Goal: Ask a question

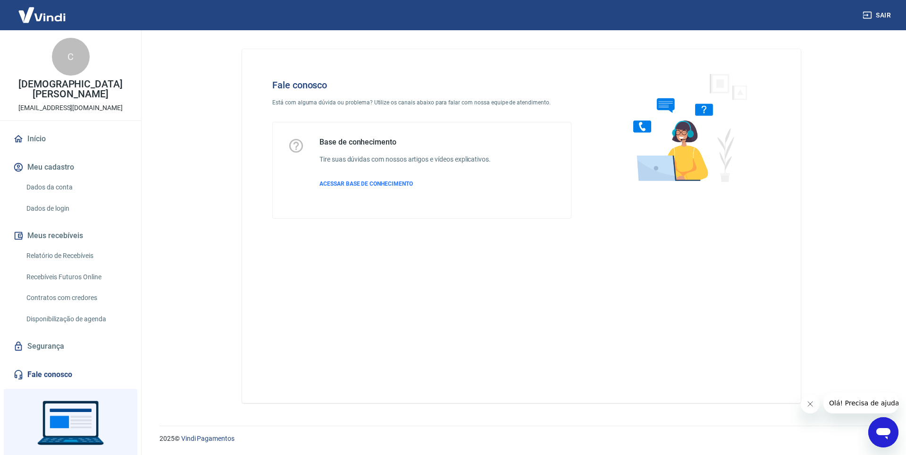
click at [886, 433] on icon "Abrir janela de mensagens" at bounding box center [883, 433] width 14 height 11
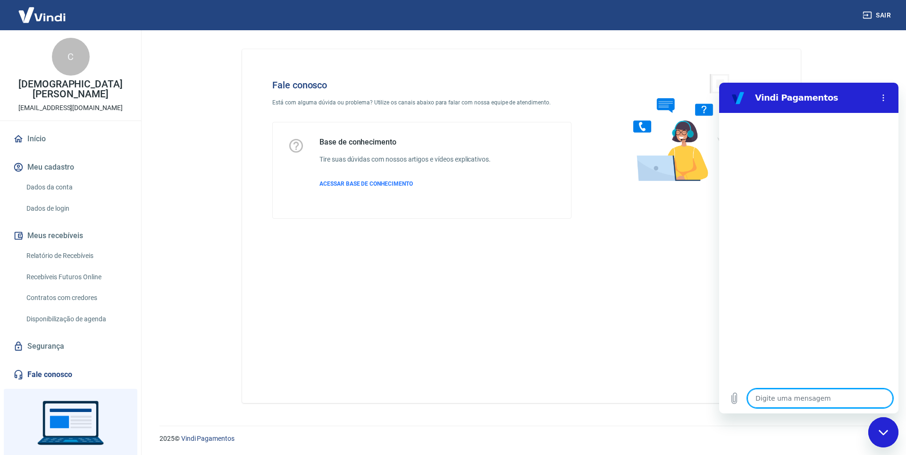
type textarea "B"
type textarea "x"
type textarea "Bo"
type textarea "x"
type textarea "Bom"
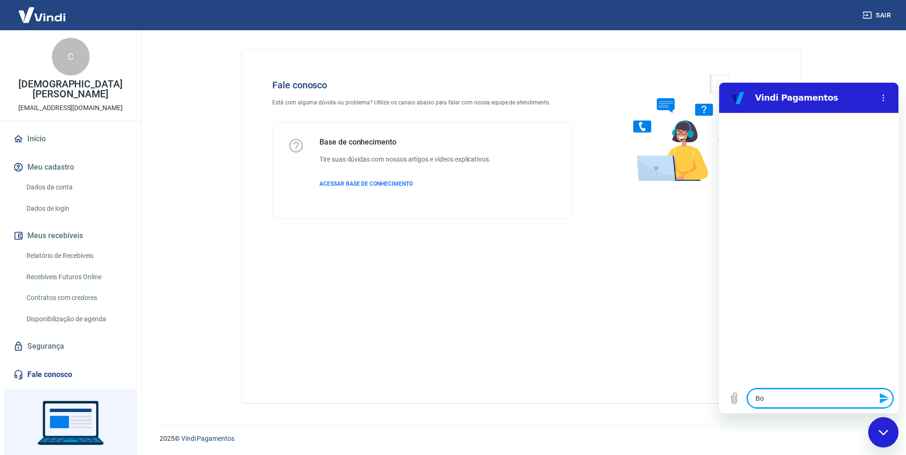
type textarea "x"
type textarea "Bom"
type textarea "x"
type textarea "Bom d"
type textarea "x"
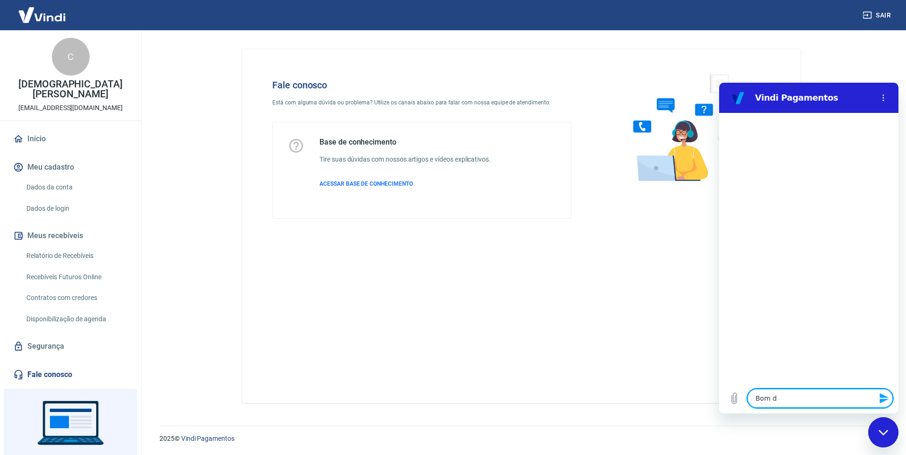
type textarea "Bom di"
type textarea "x"
type textarea "Bom dia"
type textarea "x"
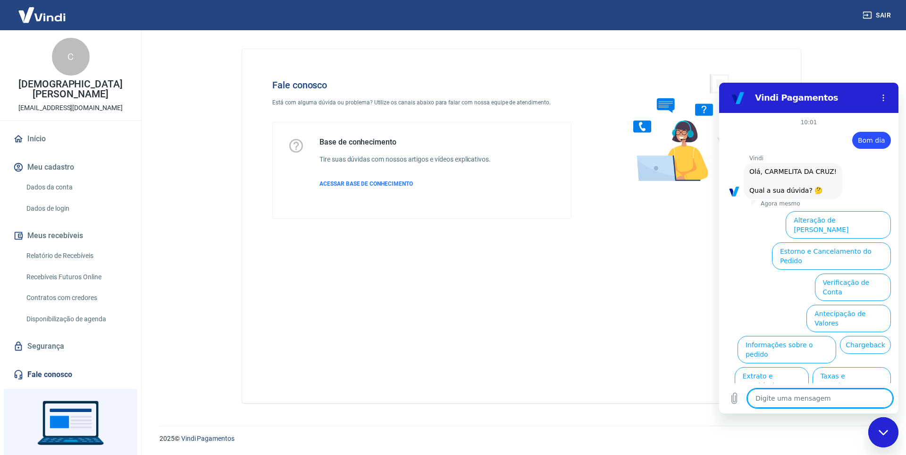
scroll to position [22, 0]
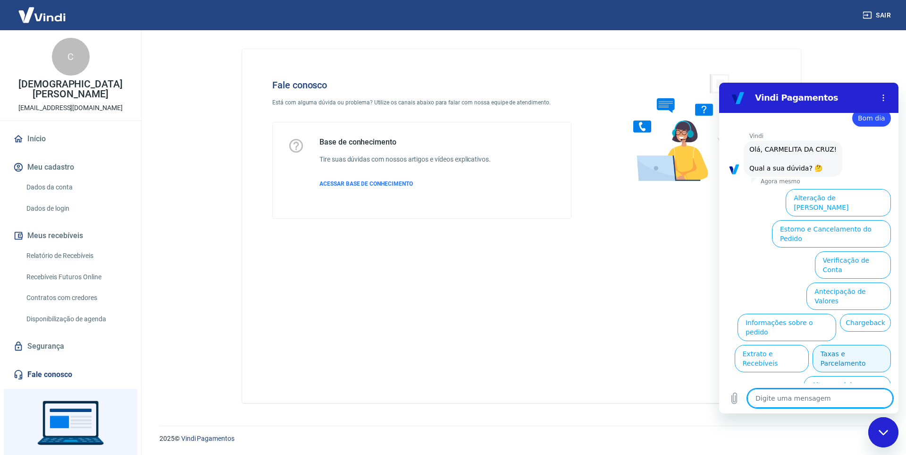
click at [857, 345] on button "Taxas e Parcelamento" at bounding box center [852, 358] width 78 height 27
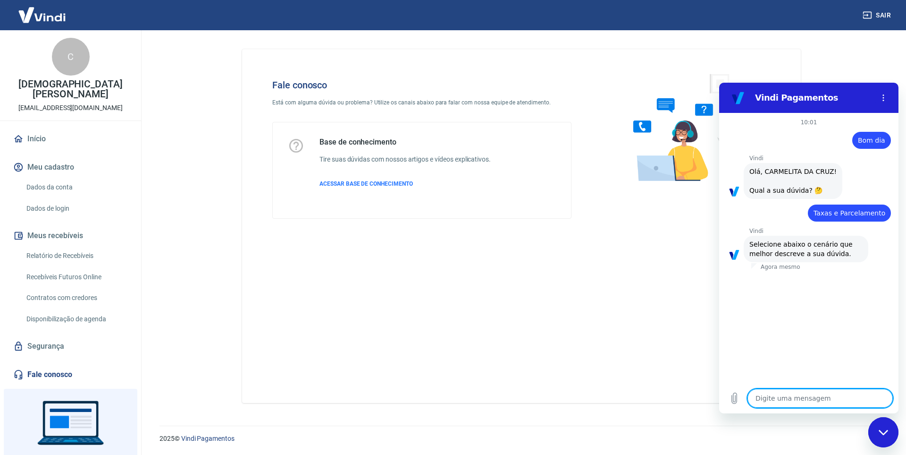
scroll to position [17, 0]
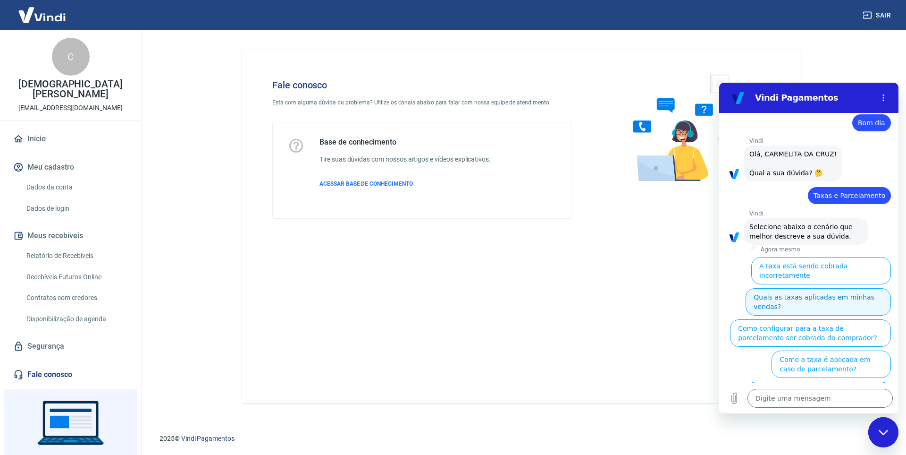
click at [844, 290] on button "Quais as taxas aplicadas em minhas vendas?" at bounding box center [818, 301] width 145 height 27
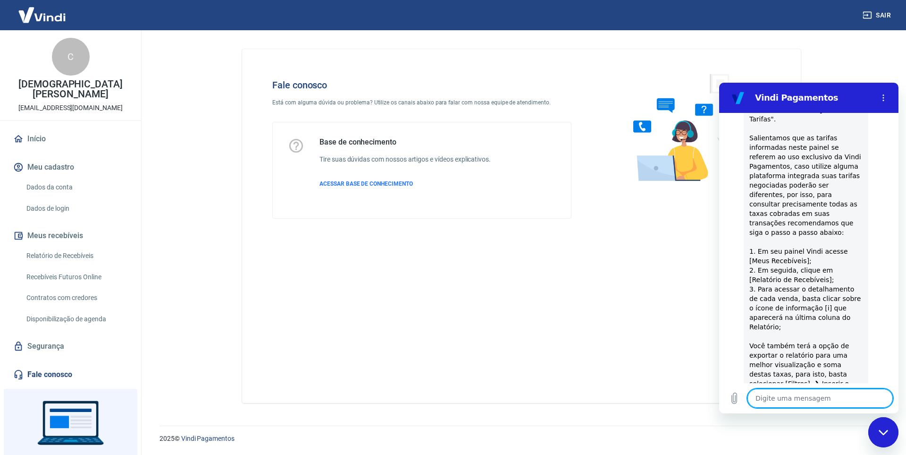
scroll to position [236, 0]
type textarea "x"
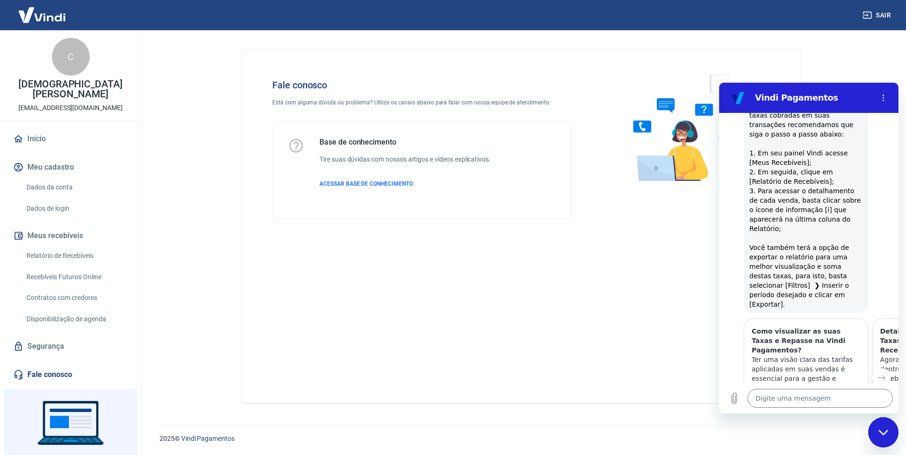
scroll to position [378, 0]
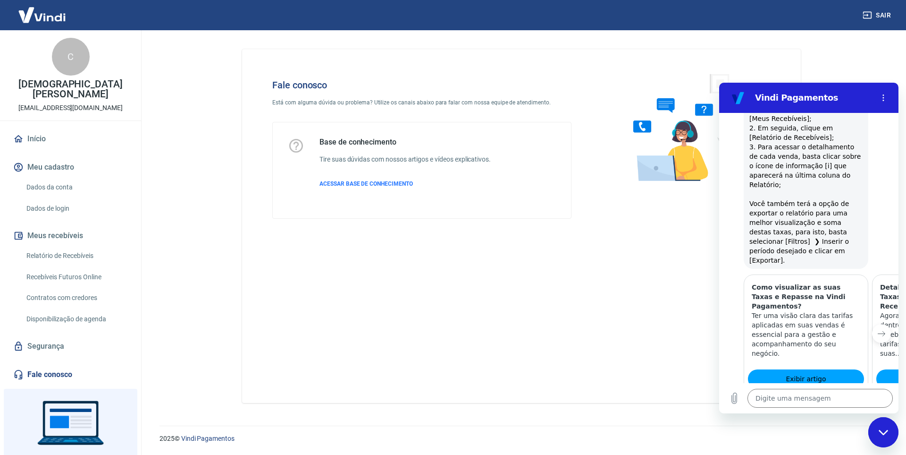
click at [878, 329] on icon "Próximo item" at bounding box center [882, 333] width 8 height 8
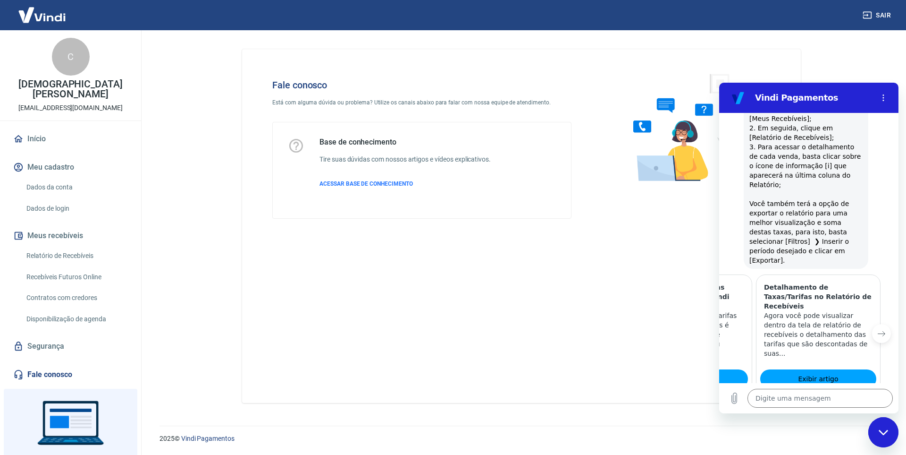
scroll to position [0, 117]
click at [734, 329] on icon "Item anterior" at bounding box center [736, 333] width 8 height 8
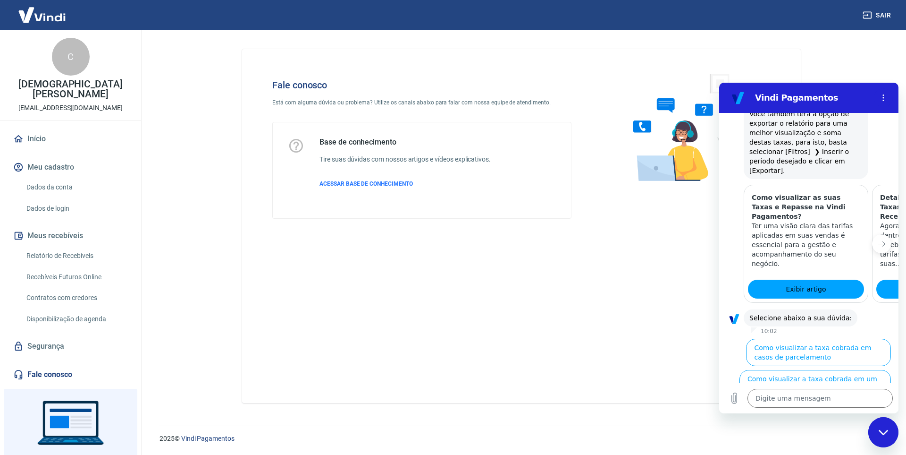
scroll to position [468, 0]
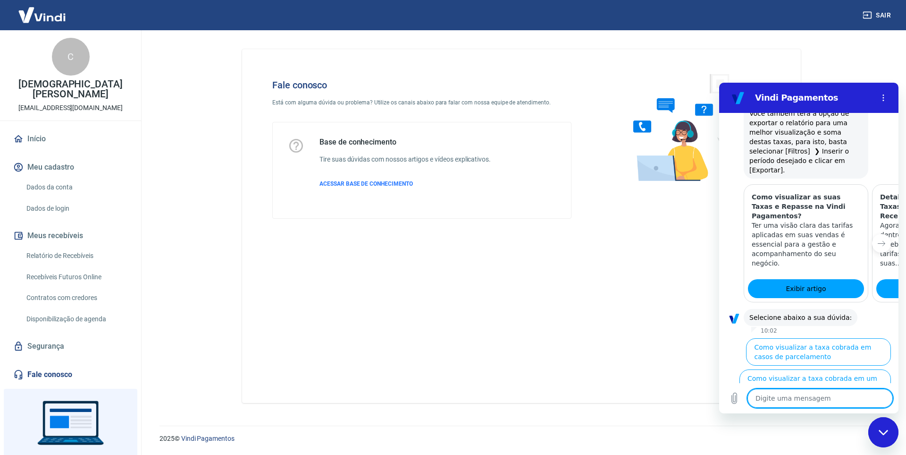
click at [813, 398] on textarea at bounding box center [820, 397] width 145 height 19
type textarea "t"
type textarea "x"
type textarea "ta"
type textarea "x"
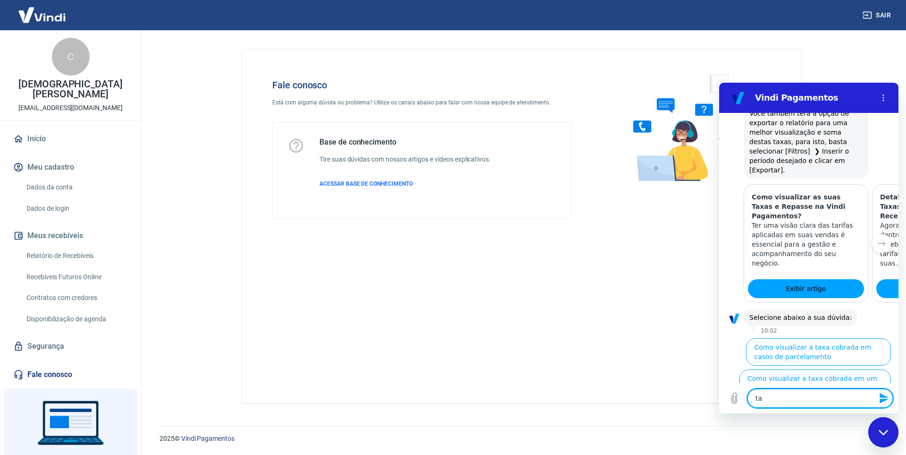
type textarea "tax"
type textarea "x"
type textarea "taxa"
type textarea "x"
type textarea "taxas"
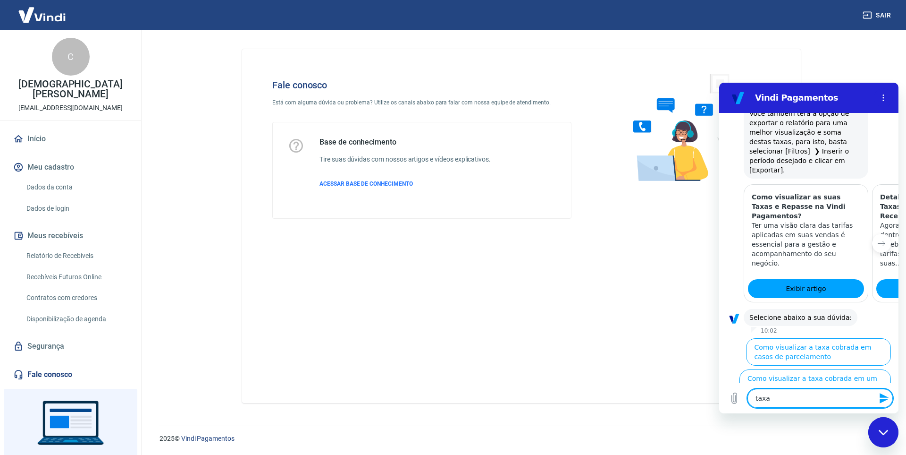
type textarea "x"
type textarea "taxas"
type textarea "x"
type textarea "taxas d"
type textarea "x"
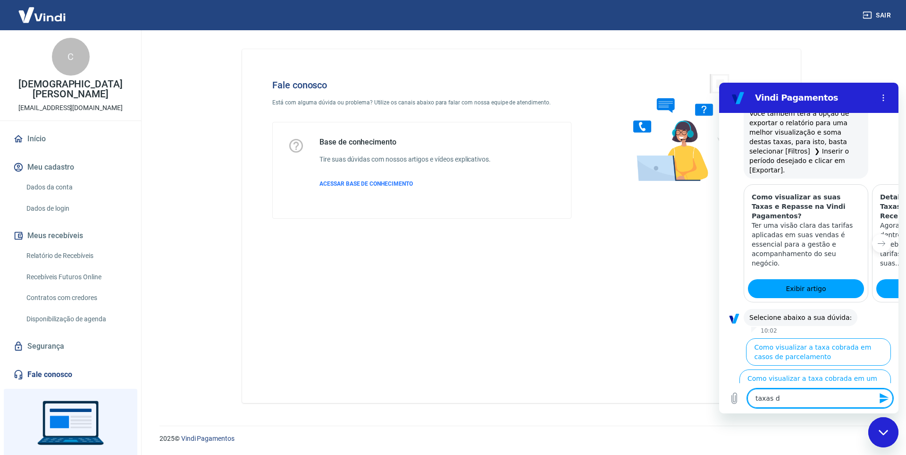
type textarea "taxas do"
type textarea "x"
type textarea "taxas do"
type textarea "x"
type textarea "taxas do l"
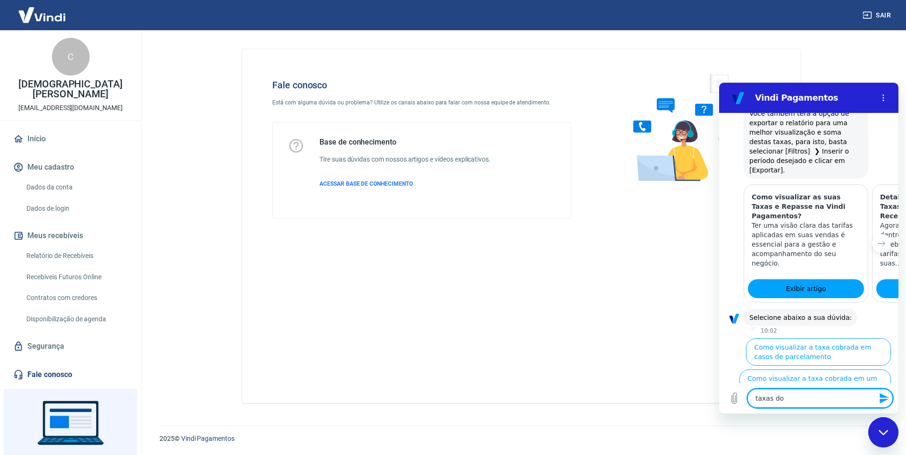
type textarea "x"
type textarea "taxas do li"
type textarea "x"
type textarea "taxas do lin"
type textarea "x"
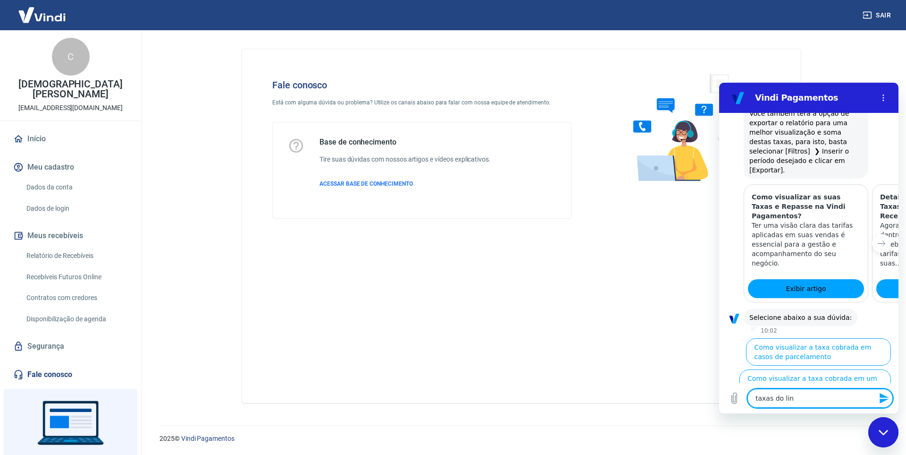
type textarea "taxas do link"
type textarea "x"
type textarea "taxas do link"
type textarea "x"
type textarea "taxas do link d"
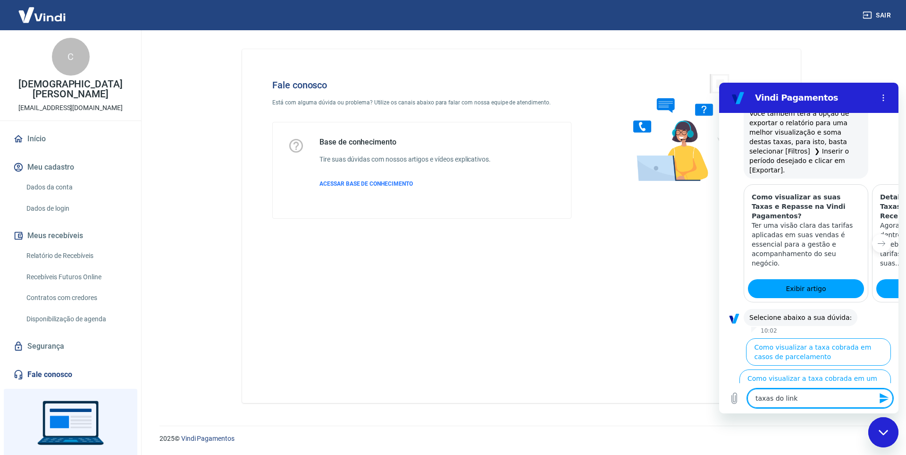
type textarea "x"
type textarea "taxas do link de"
type textarea "x"
type textarea "taxas do link de"
type textarea "x"
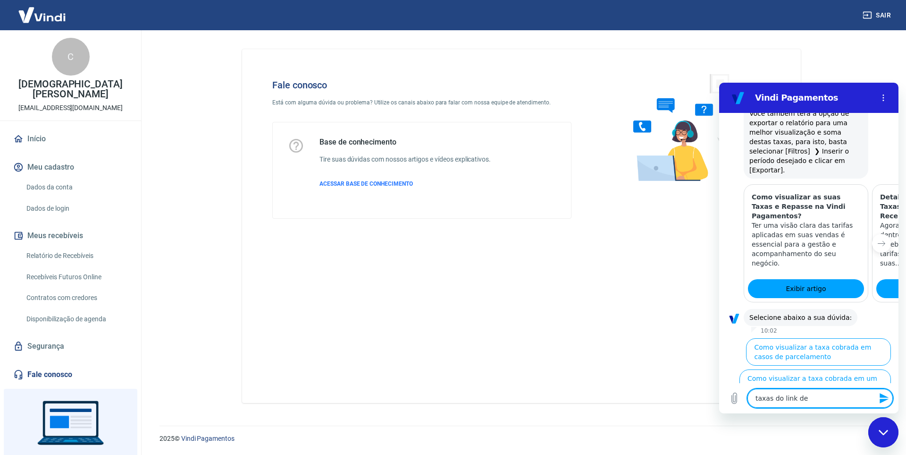
type textarea "taxas do link de p"
type textarea "x"
type textarea "taxas do link de pa"
type textarea "x"
type textarea "taxas do link de pag"
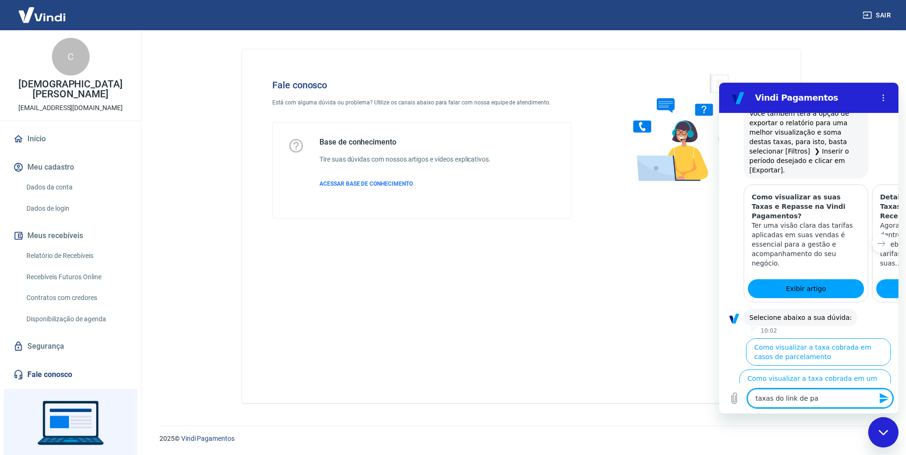
type textarea "x"
type textarea "taxas do link de paga"
type textarea "x"
type textarea "taxas do link de pagam"
type textarea "x"
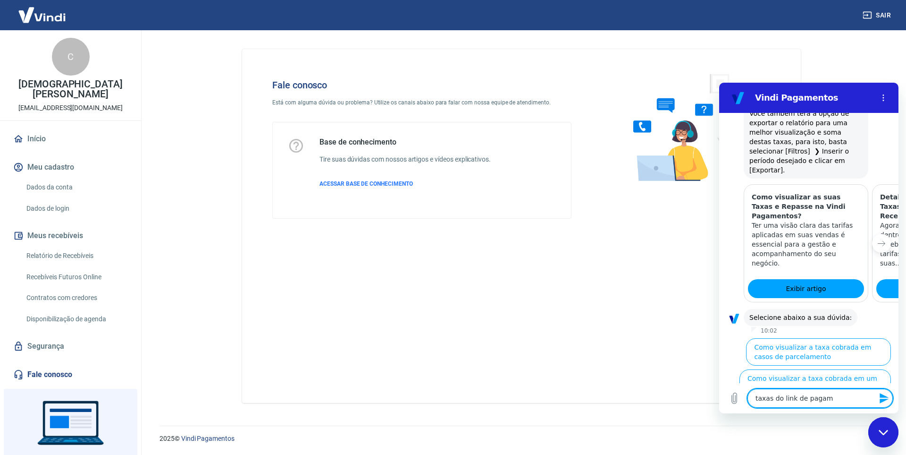
type textarea "taxas do link de pagame"
type textarea "x"
type textarea "taxas do link de pagamen"
type textarea "x"
type textarea "taxas do link de pagament"
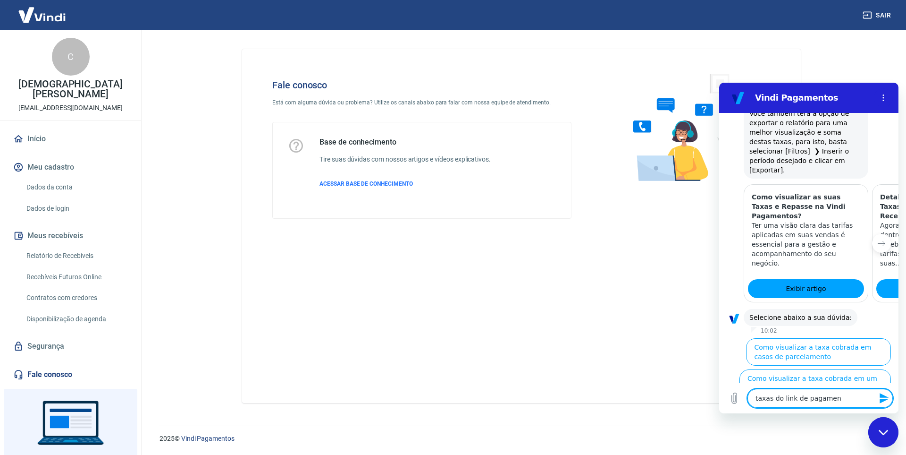
type textarea "x"
type textarea "taxas do link de pagamento"
type textarea "x"
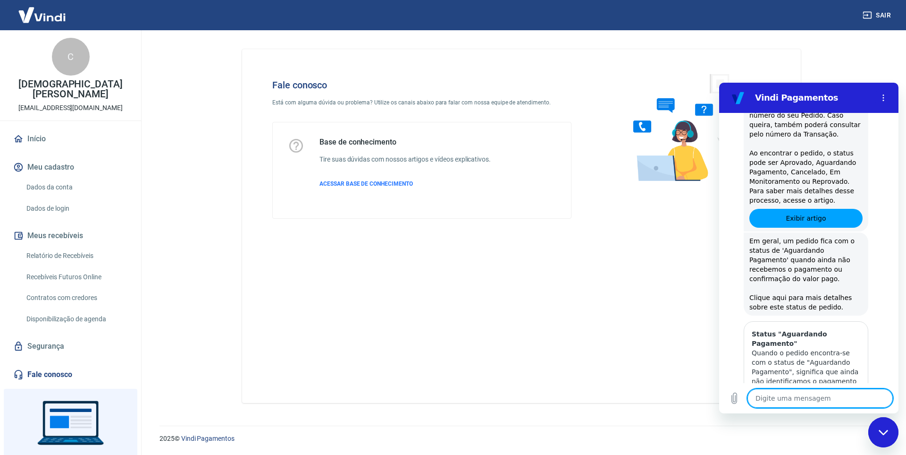
type textarea "x"
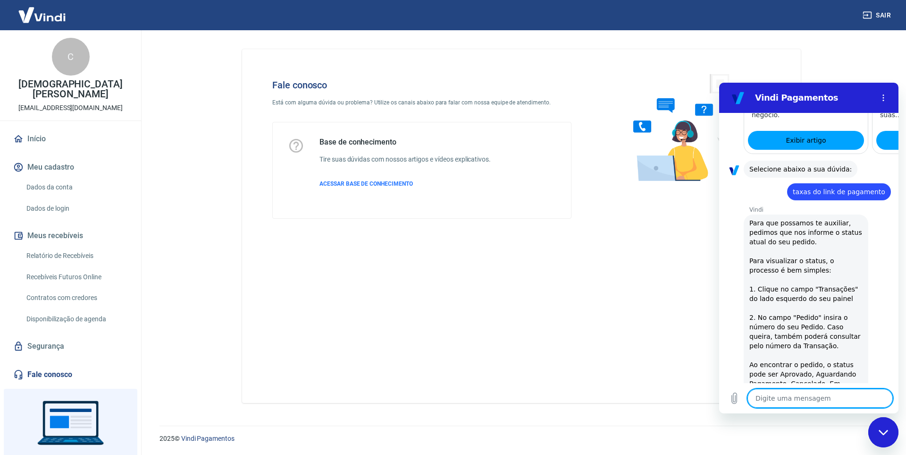
scroll to position [615, 0]
type textarea "f"
type textarea "x"
type textarea "fa"
type textarea "x"
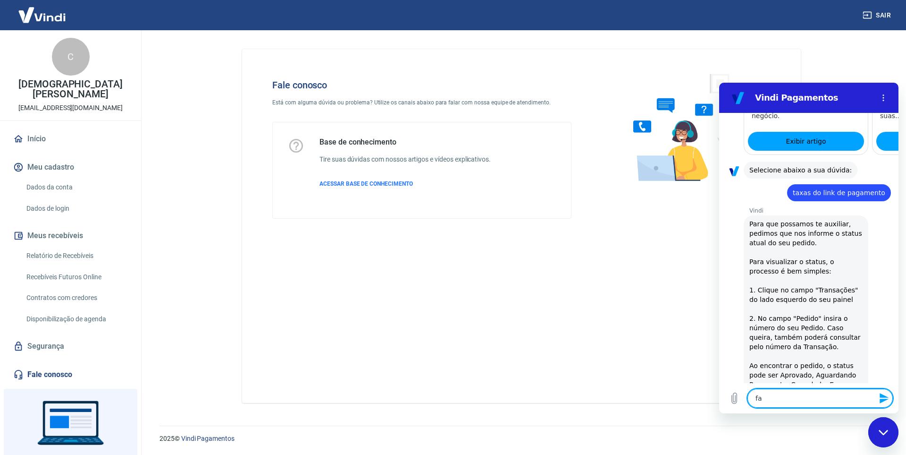
type textarea "fal"
type textarea "x"
type textarea "fala"
type textarea "x"
type textarea "falar"
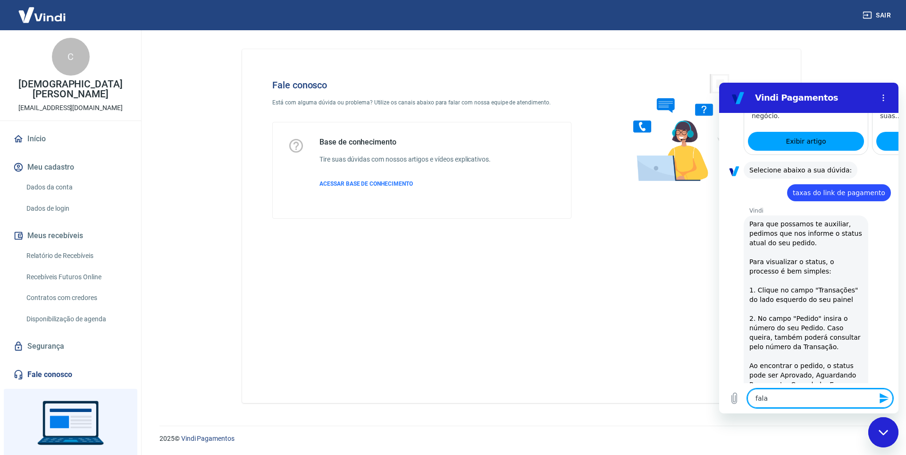
type textarea "x"
type textarea "falar"
type textarea "x"
type textarea "falar c"
type textarea "x"
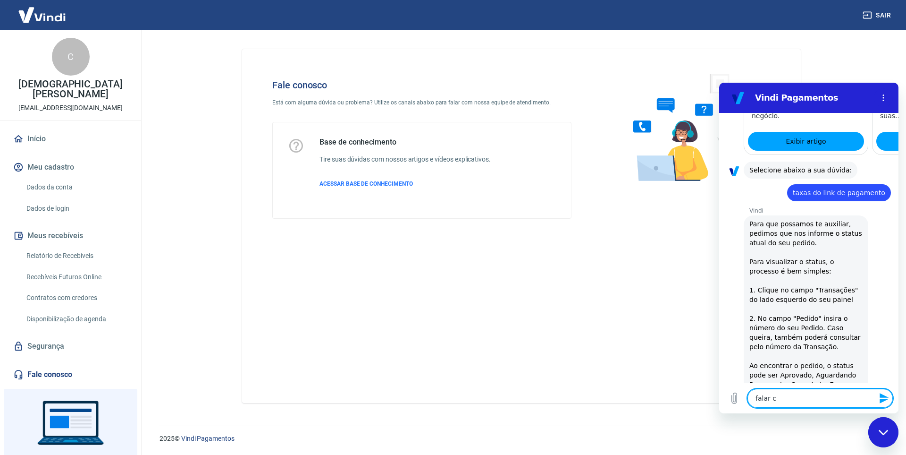
type textarea "falar co"
type textarea "x"
type textarea "falar com"
type textarea "x"
type textarea "falar com"
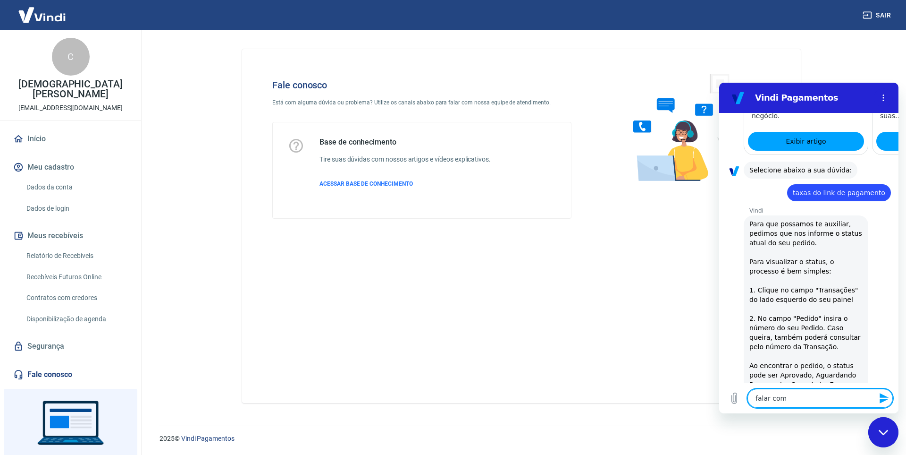
type textarea "x"
type textarea "falar com a"
type textarea "x"
type textarea "falar com at"
type textarea "x"
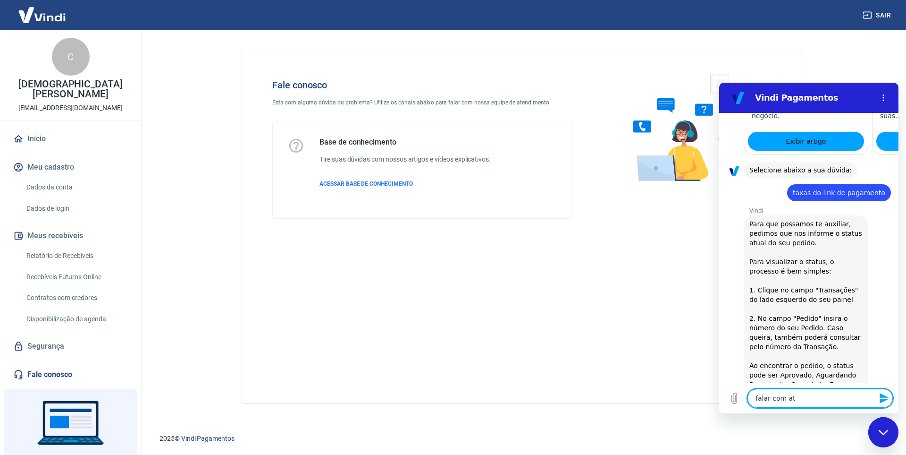
type textarea "falar com ate"
type textarea "x"
type textarea "falar com [GEOGRAPHIC_DATA]"
type textarea "x"
type textarea "falar com atend"
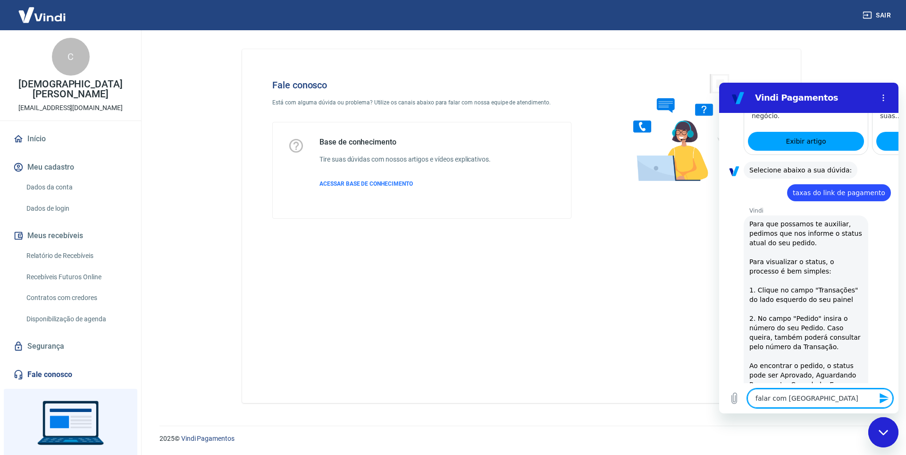
type textarea "x"
type textarea "falar com atende"
type textarea "x"
type textarea "falar com atenden"
type textarea "x"
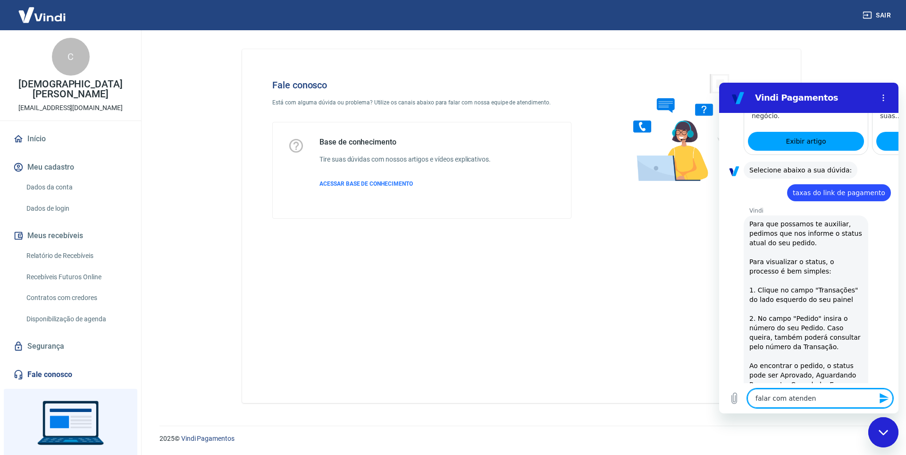
type textarea "falar com atendent"
type textarea "x"
type textarea "falar com atendente"
type textarea "x"
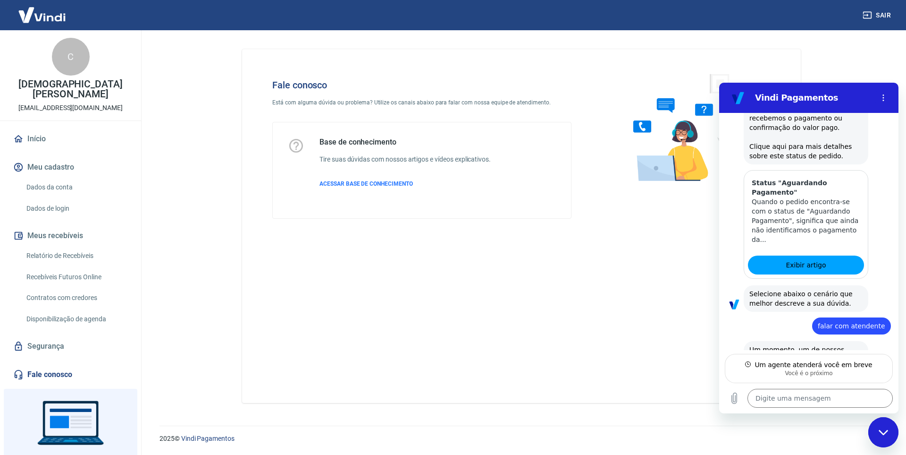
scroll to position [977, 0]
type textarea "x"
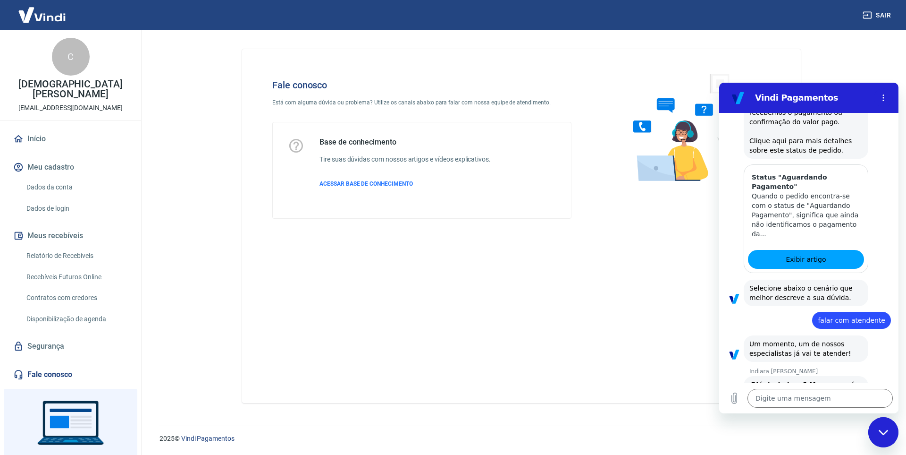
scroll to position [986, 0]
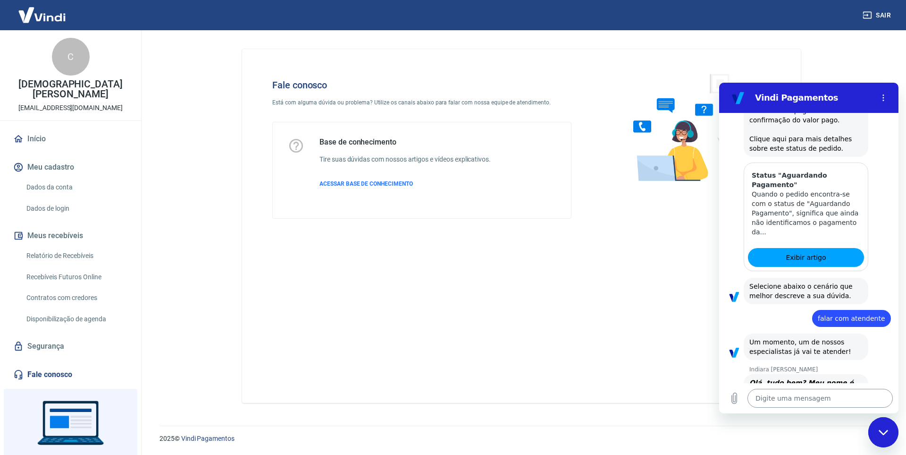
click at [816, 401] on textarea at bounding box center [820, 397] width 145 height 19
type textarea "O"
type textarea "x"
type textarea "Ol"
type textarea "x"
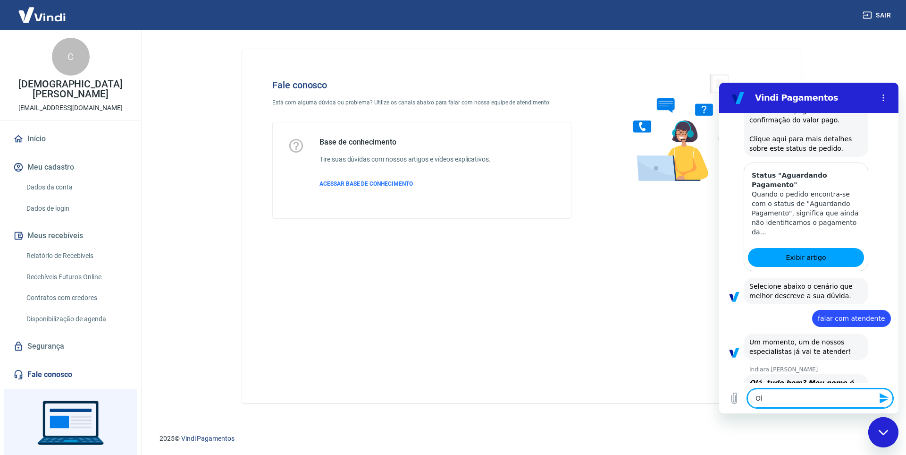
type textarea "Olá"
type textarea "x"
type textarea "Olá"
type textarea "x"
type textarea "Olá I"
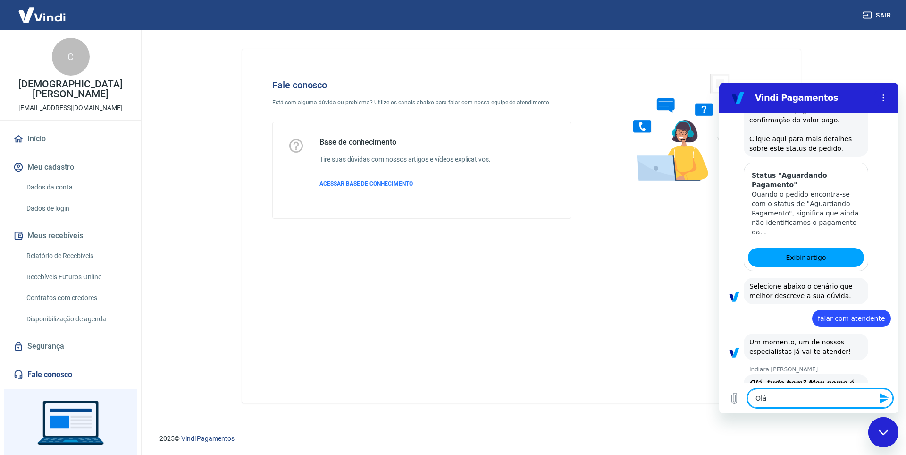
type textarea "x"
type textarea "Olá In"
type textarea "x"
type textarea "Olá Ind"
type textarea "x"
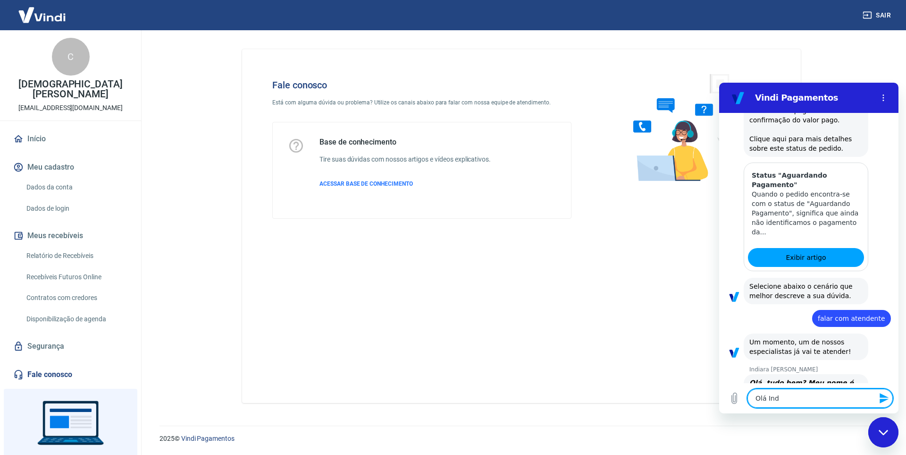
type textarea "Olá Indi"
type textarea "x"
type textarea "Olá [GEOGRAPHIC_DATA]"
type textarea "x"
type textarea "Olá Indiar"
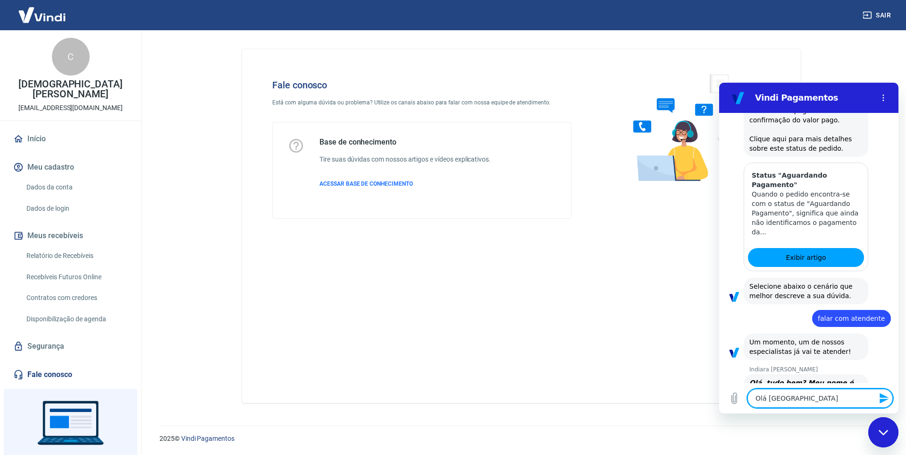
type textarea "x"
type textarea "Olá Indiara"
type textarea "x"
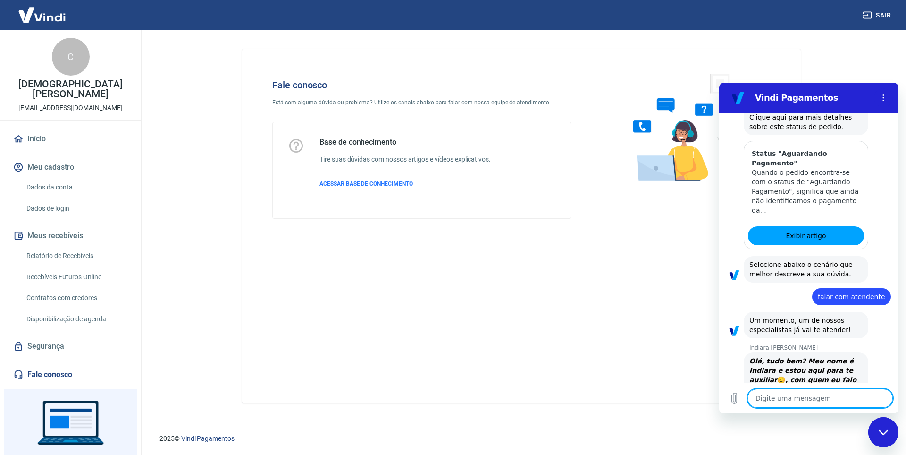
type textarea "x"
type textarea "P"
type textarea "x"
type textarea "Pr"
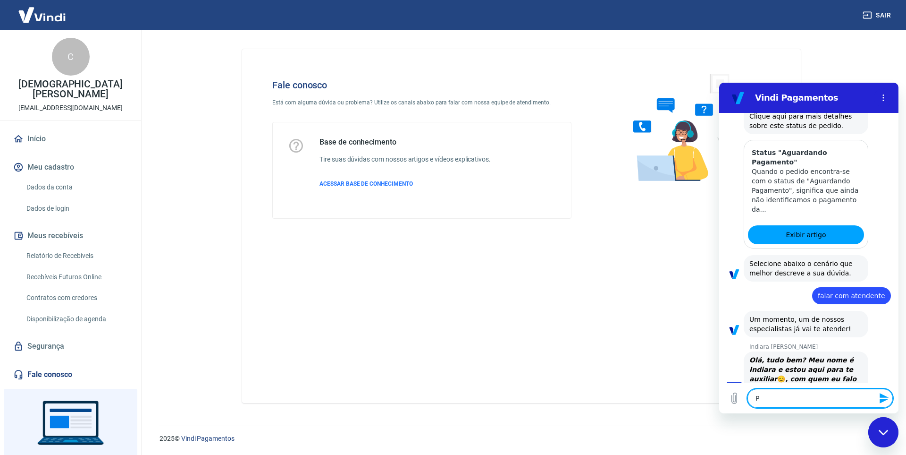
type textarea "x"
type textarea "Pra"
type textarea "x"
type textarea "Pra\z"
type textarea "x"
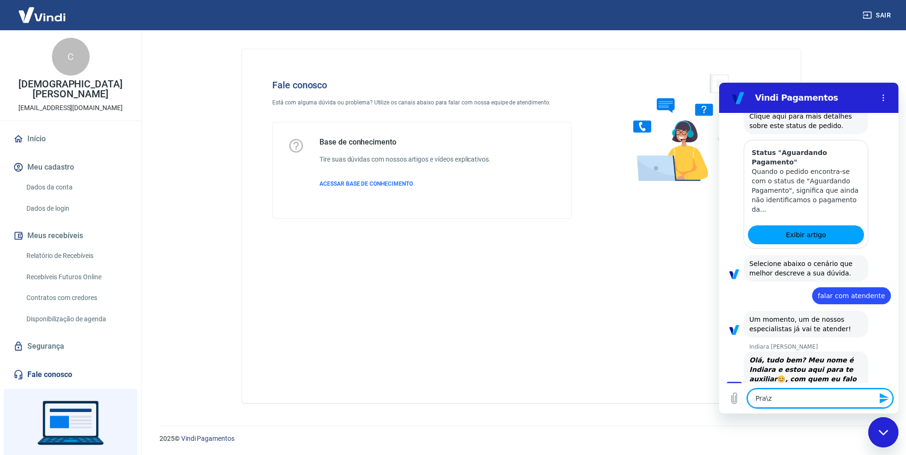
type textarea "Pra\ze"
type textarea "x"
type textarea "Pra\z"
type textarea "x"
type textarea "Pra\"
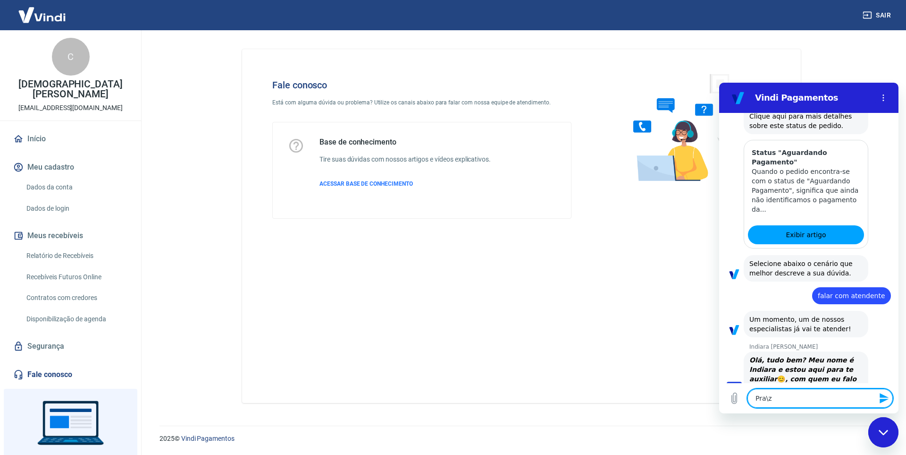
type textarea "x"
type textarea "Pra"
type textarea "x"
type textarea "Pr"
type textarea "x"
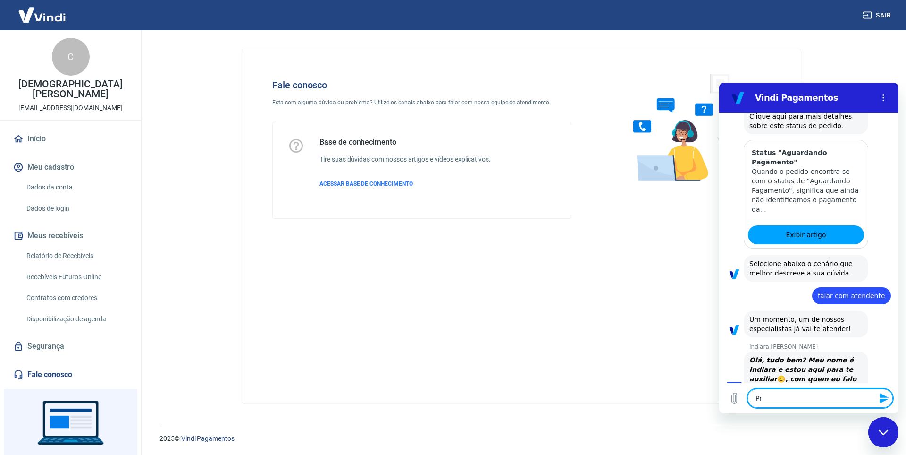
type textarea "Pra"
type textarea "x"
type textarea "Praz"
type textarea "x"
type textarea "[GEOGRAPHIC_DATA]"
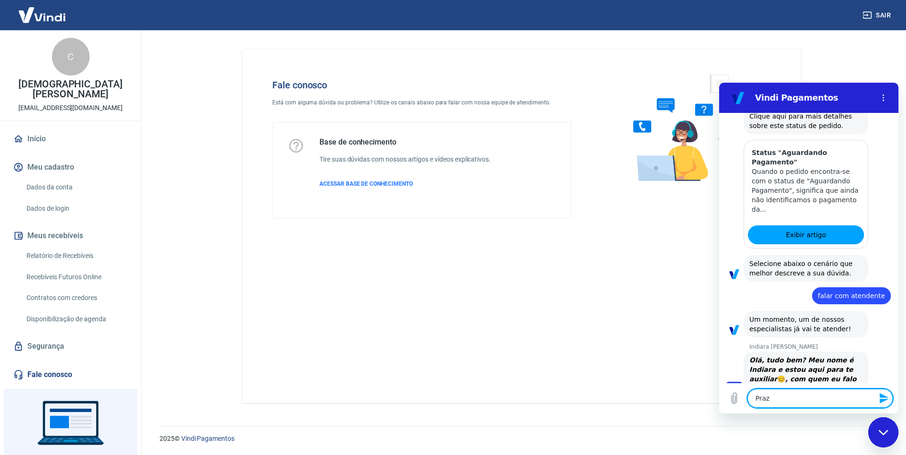
type textarea "x"
type textarea "Prazer"
type textarea "x"
type textarea "Prazer,"
type textarea "x"
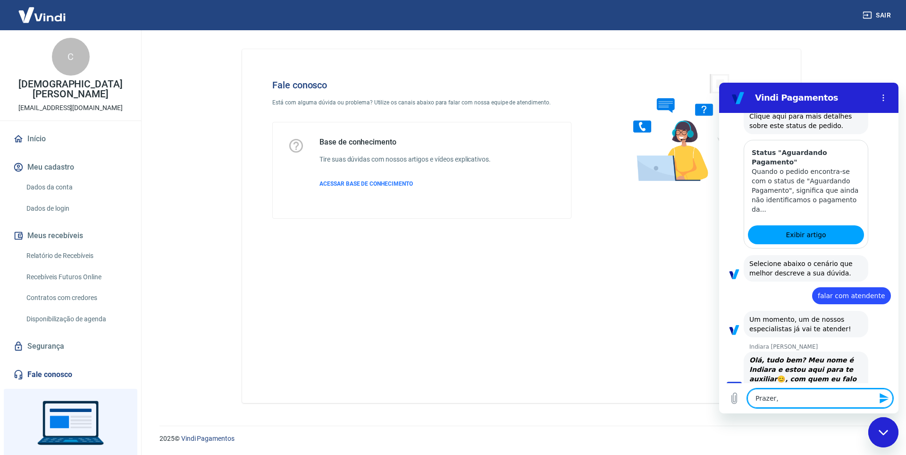
type textarea "Prazer,"
type textarea "x"
type textarea "Prazer, C"
type textarea "x"
type textarea "Prazer, Cr"
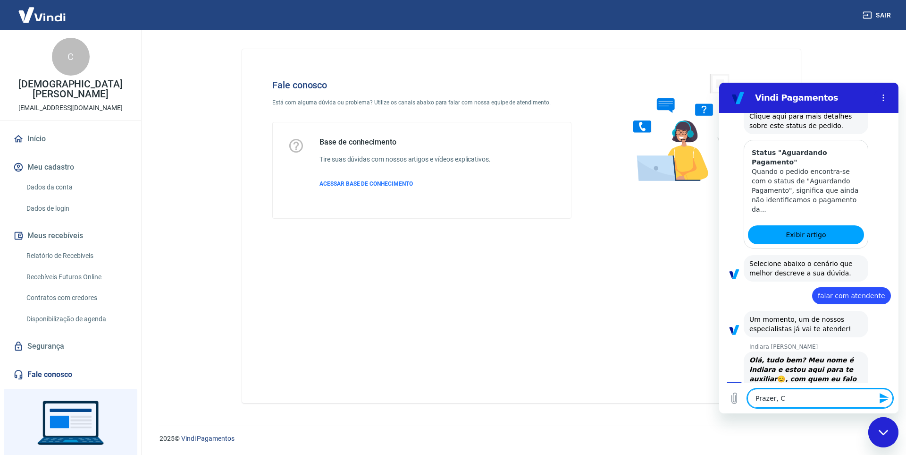
type textarea "x"
type textarea "Prazer, Cri"
type textarea "x"
type textarea "Prazer, Cris"
type textarea "x"
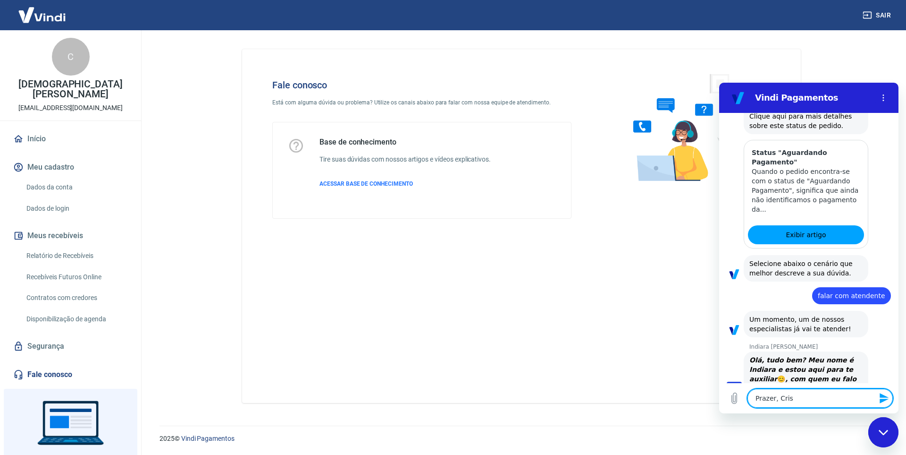
type textarea "Prazer, Crist"
type textarea "x"
type textarea "Prazer, Cristi"
type textarea "x"
type textarea "Prazer, Cristia"
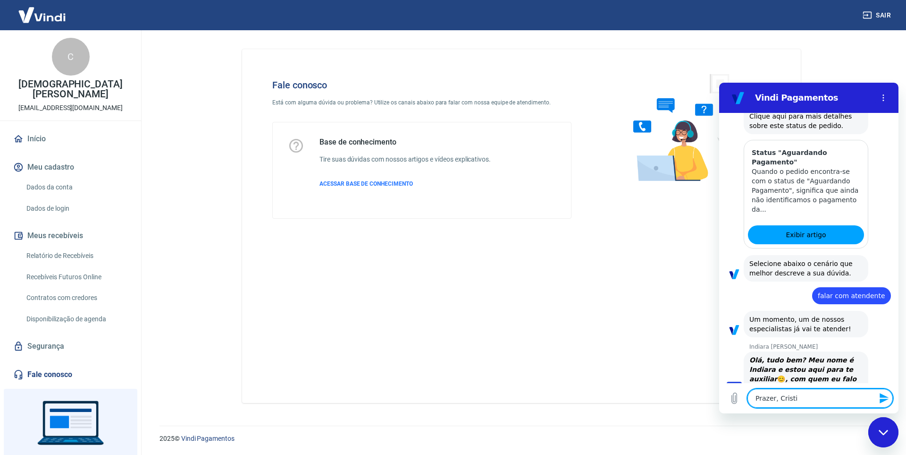
type textarea "x"
type textarea "Prazer, Cristian"
type textarea "x"
type textarea "Prazer, Cristiano"
type textarea "x"
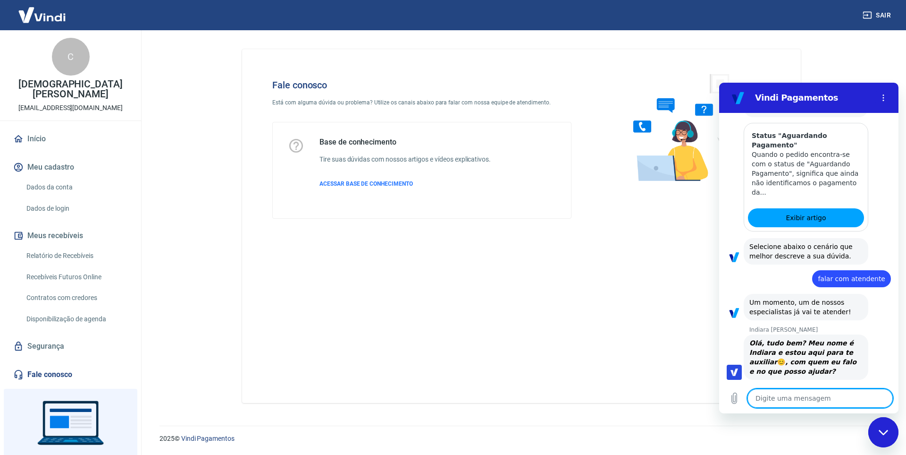
type textarea "x"
type textarea "C"
type textarea "x"
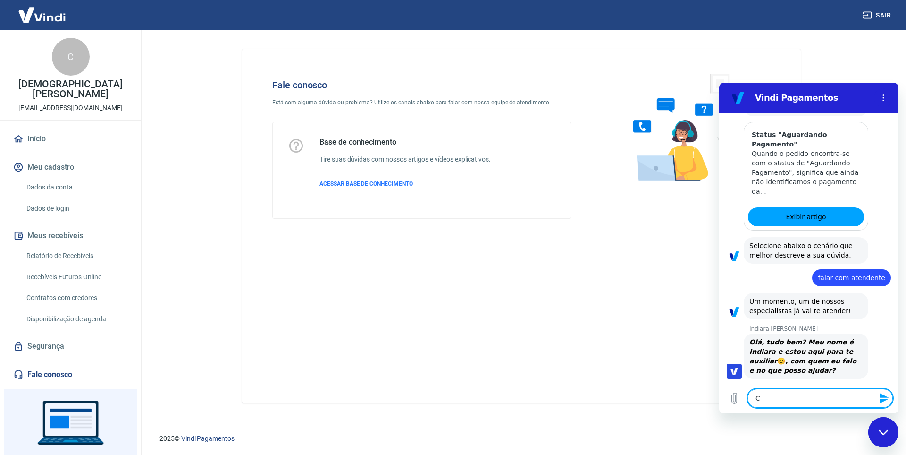
type textarea "Co"
type textarea "x"
type textarea "Com"
type textarea "x"
type textarea "Como"
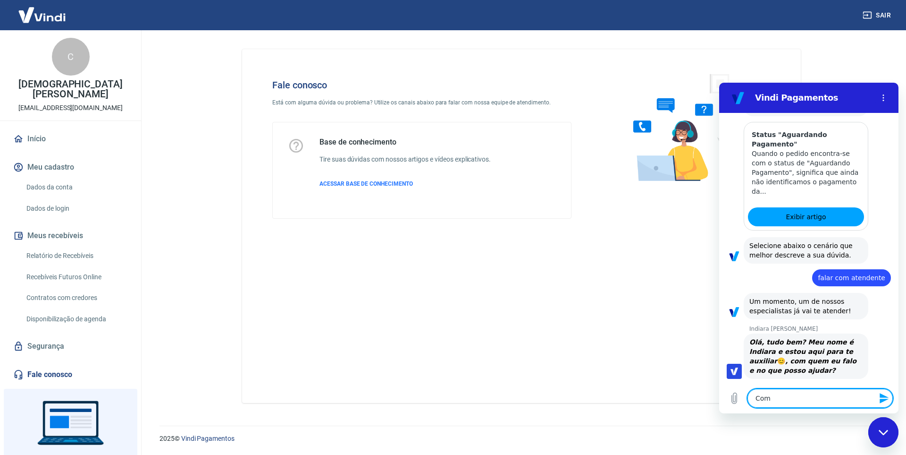
type textarea "x"
type textarea "Como"
type textarea "x"
type textarea "Como f"
type textarea "x"
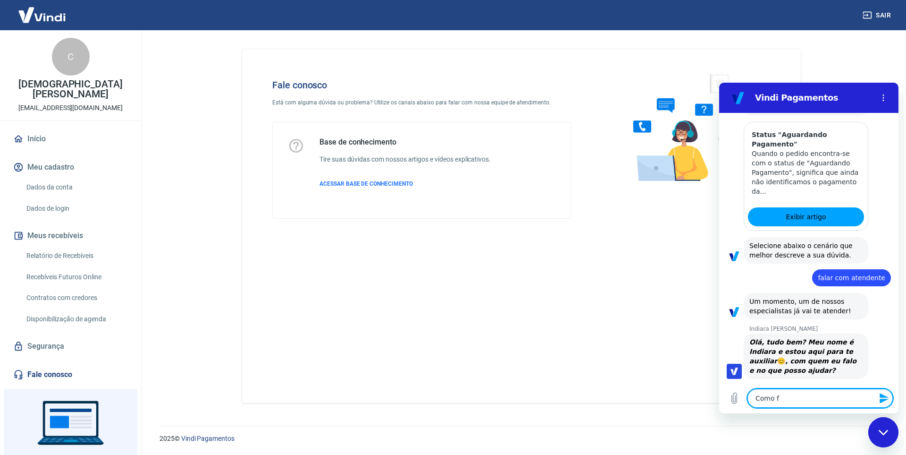
type textarea "Como fa"
type textarea "x"
type textarea "Como faç"
type textarea "x"
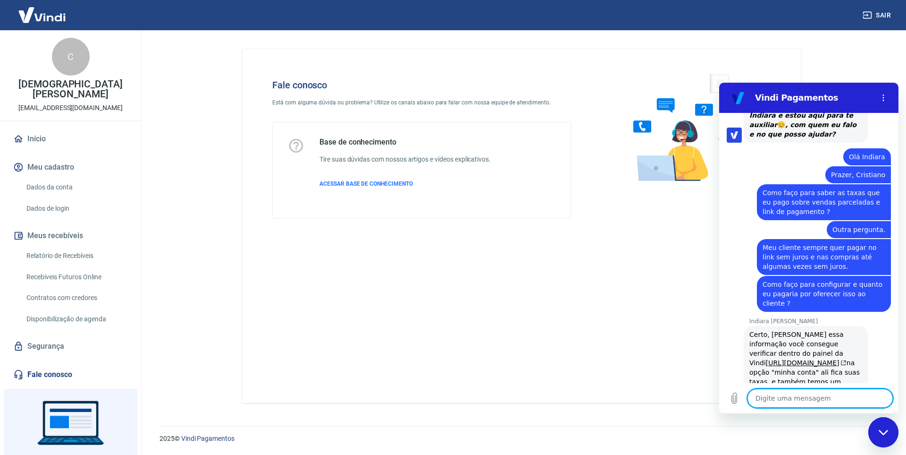
scroll to position [1303, 0]
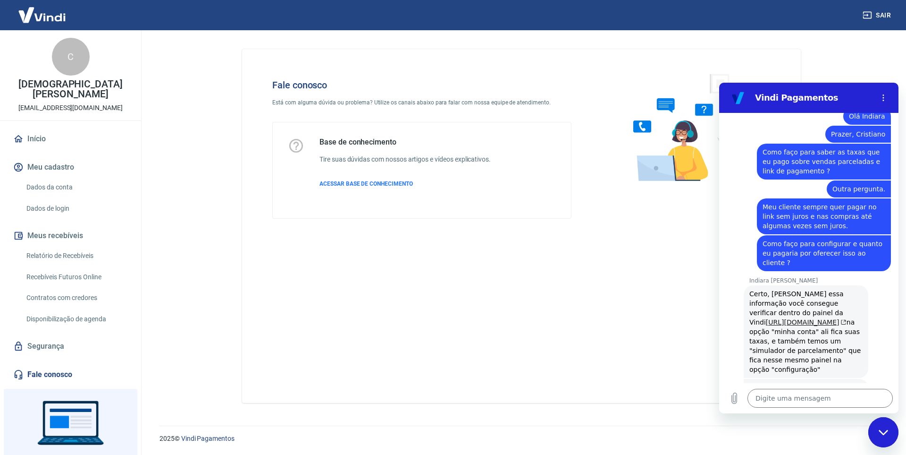
click at [778, 318] on link "[URL][DOMAIN_NAME]" at bounding box center [806, 322] width 81 height 8
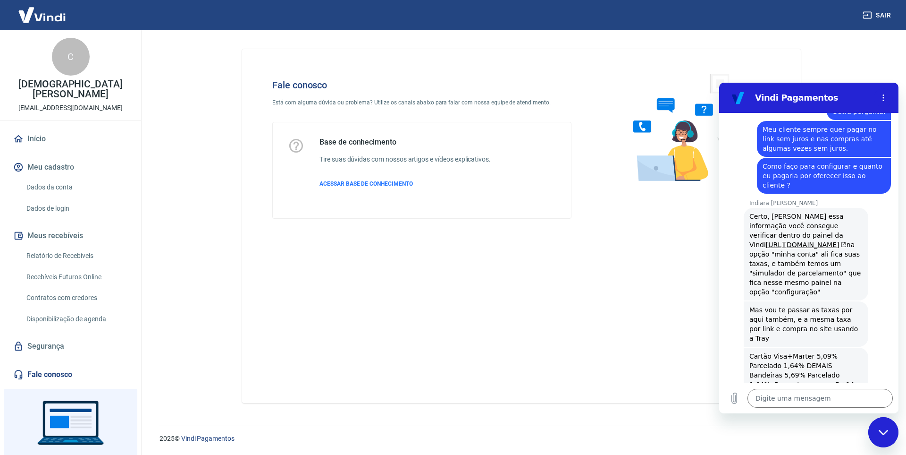
scroll to position [1382, 0]
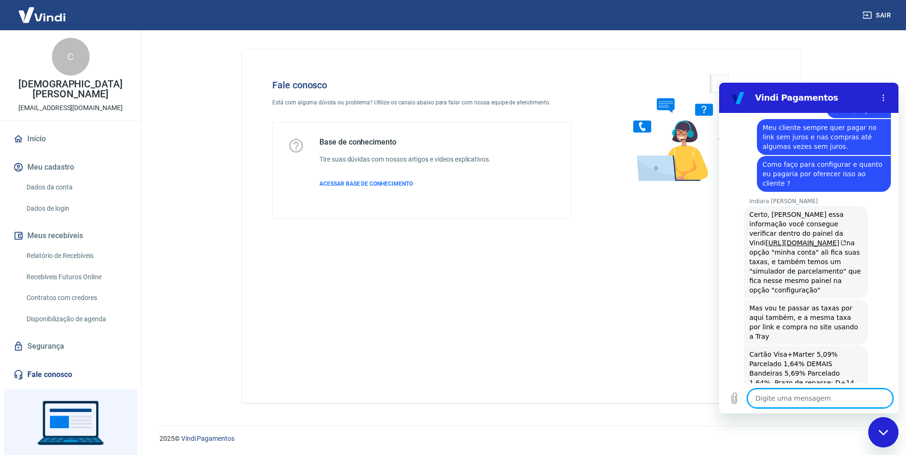
click at [825, 402] on textarea at bounding box center [820, 397] width 145 height 19
click at [881, 396] on icon "Enviar mensagem" at bounding box center [884, 398] width 9 height 10
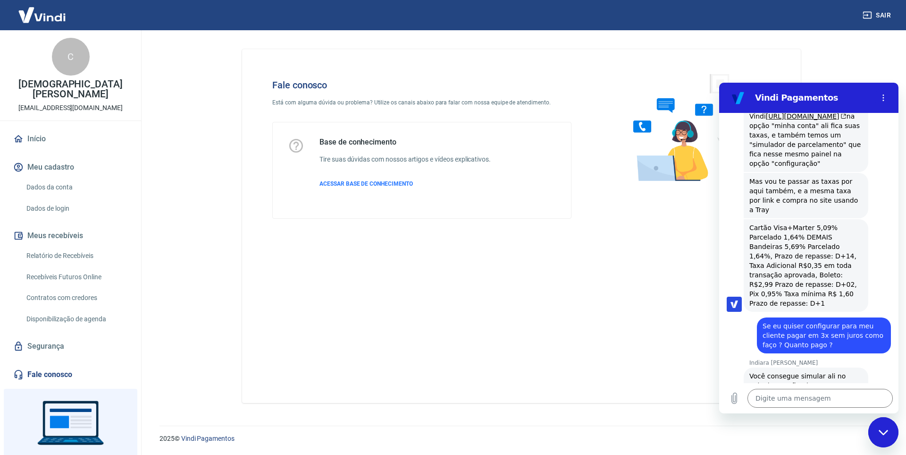
scroll to position [1511, 0]
click at [812, 415] on div "Como configurar e simular o parcelamento de vendas com ou sem juros? – Vindi Pa…" at bounding box center [805, 429] width 113 height 28
click at [811, 416] on link "Como configurar e simular o parcelamento de vendas com ou sem juros? – Vindi Pa…" at bounding box center [803, 429] width 109 height 26
click at [814, 400] on textarea at bounding box center [820, 397] width 145 height 19
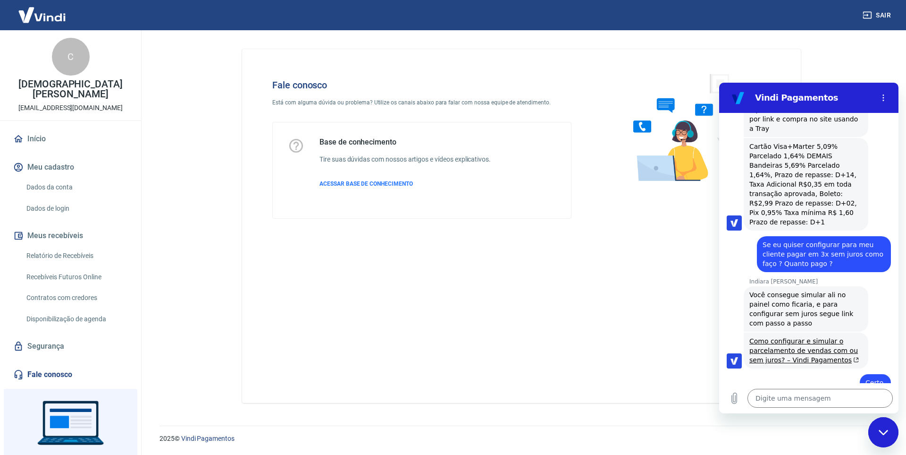
scroll to position [1592, 0]
click at [785, 397] on textarea at bounding box center [820, 397] width 145 height 19
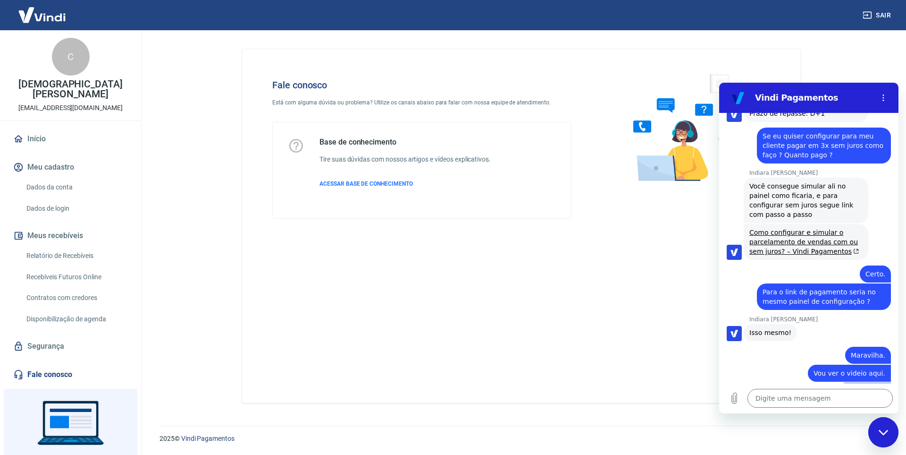
scroll to position [1701, 0]
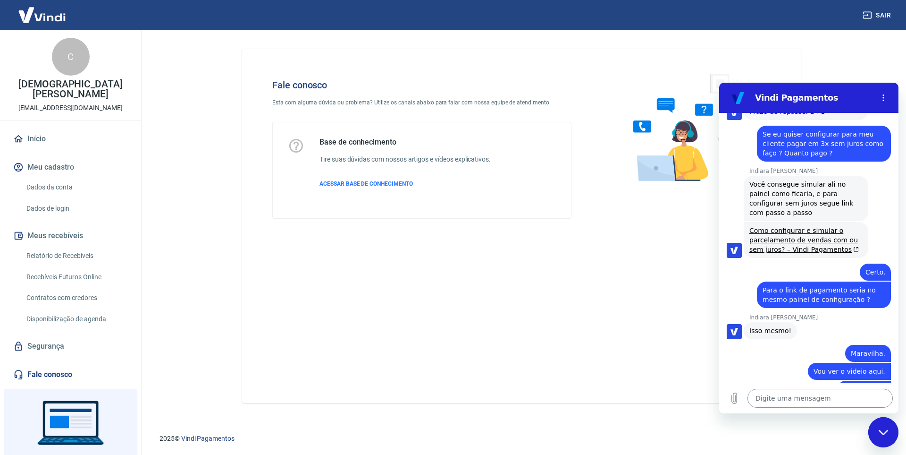
click at [810, 393] on textarea at bounding box center [820, 397] width 145 height 19
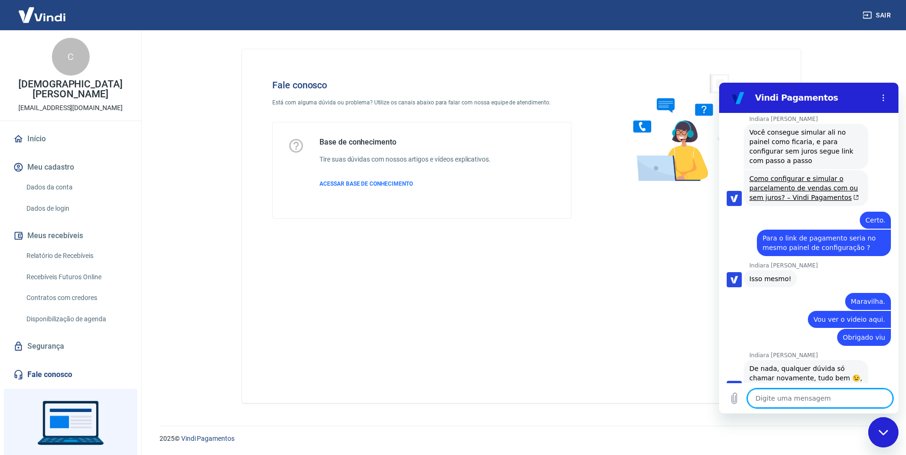
scroll to position [1776, 0]
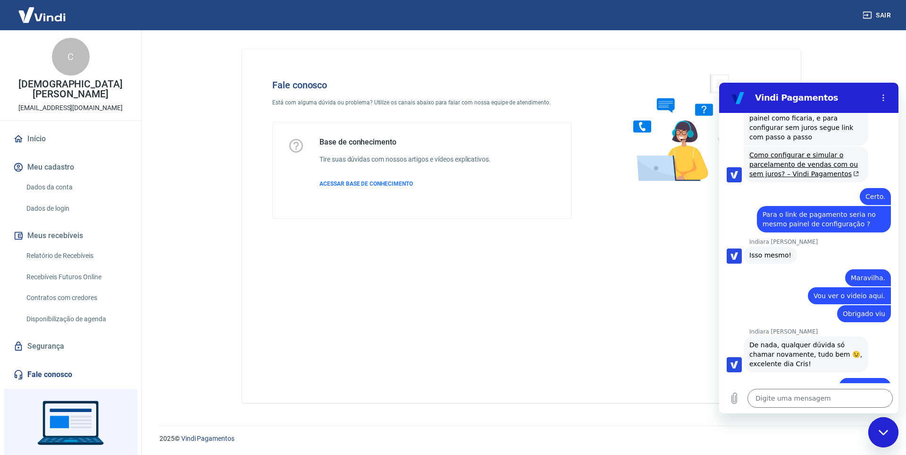
click at [822, 447] on button "Boa 👍" at bounding box center [826, 460] width 37 height 27
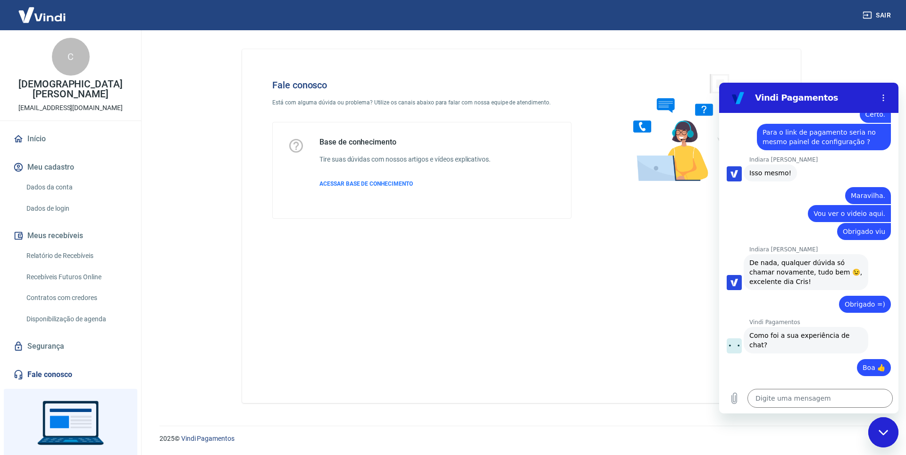
scroll to position [1857, 0]
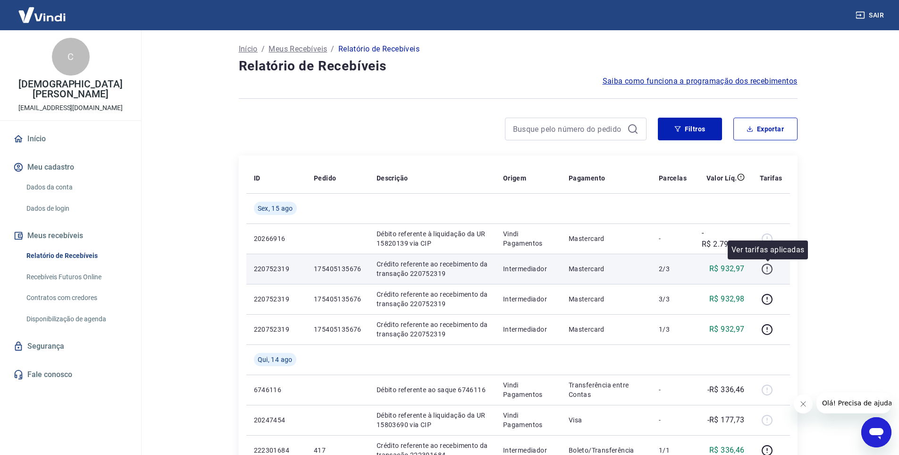
click at [766, 269] on icon "button" at bounding box center [767, 269] width 12 height 12
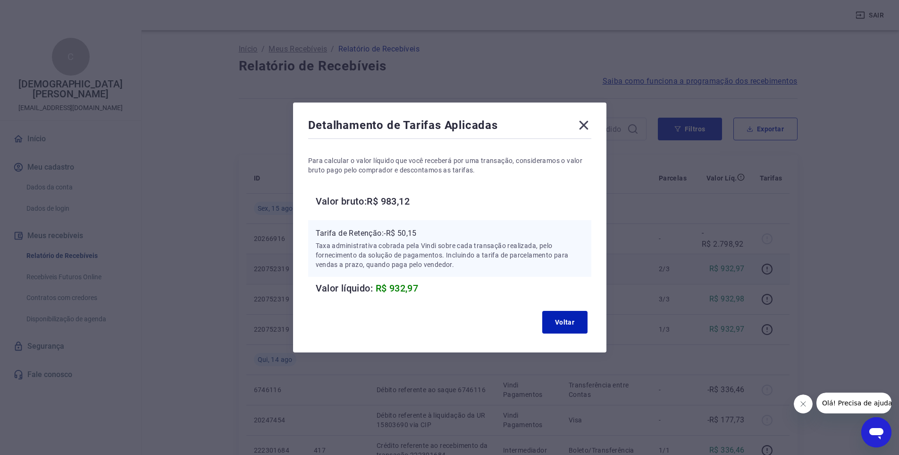
click at [582, 123] on icon at bounding box center [583, 125] width 15 height 15
